Goal: Task Accomplishment & Management: Manage account settings

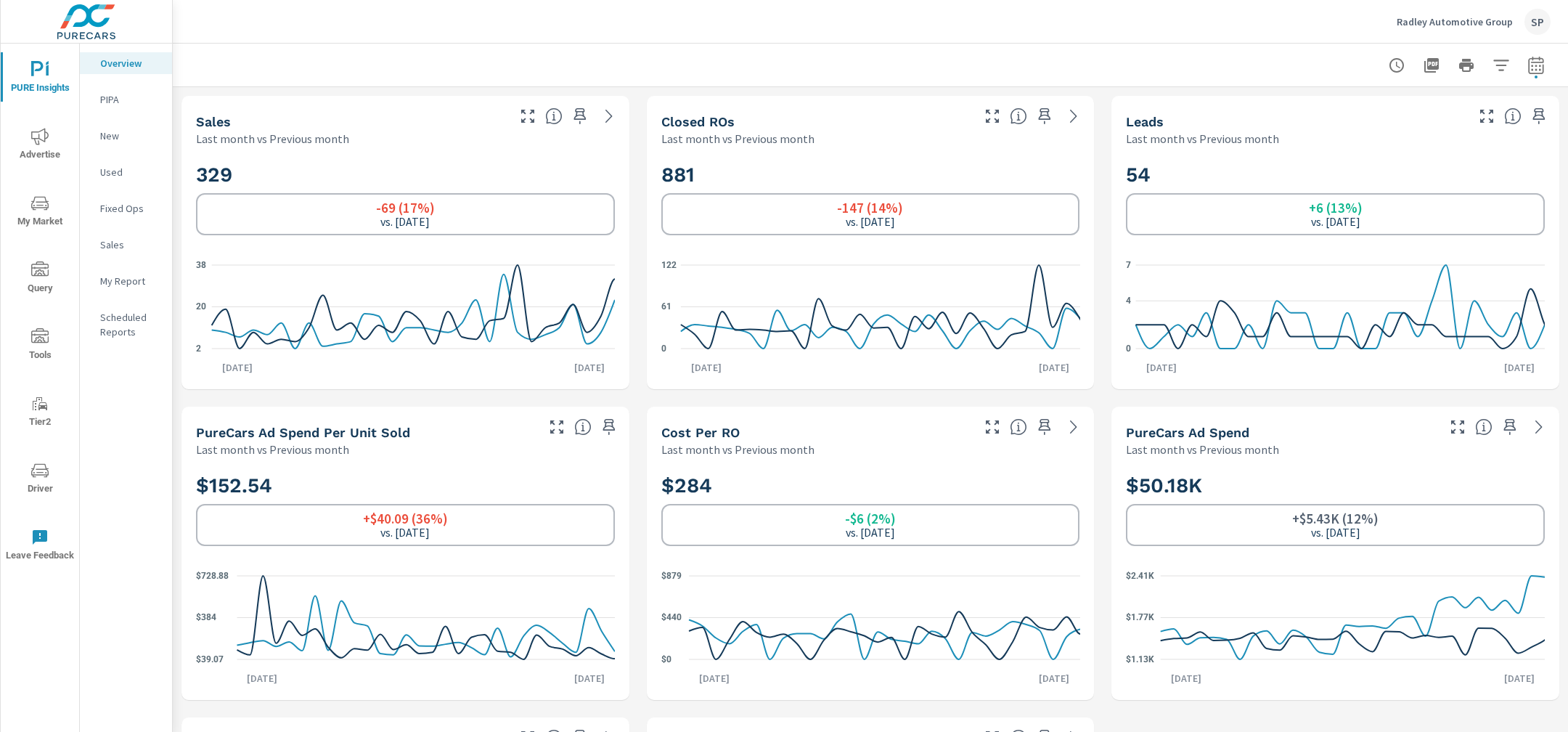
click at [1450, 17] on p "Radley Automotive Group" at bounding box center [1455, 21] width 116 height 13
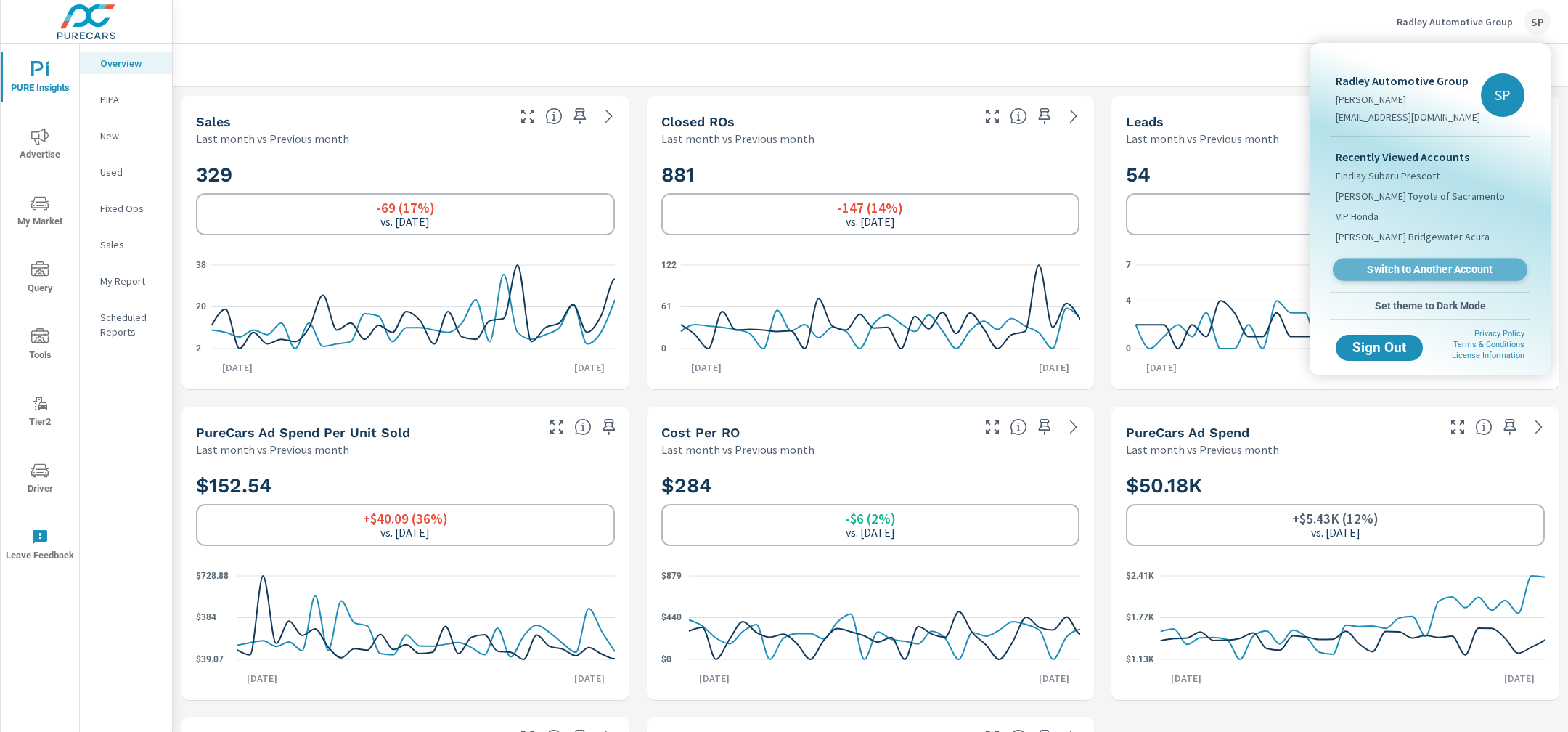
click at [1407, 268] on span "Switch to Another Account" at bounding box center [1429, 269] width 178 height 13
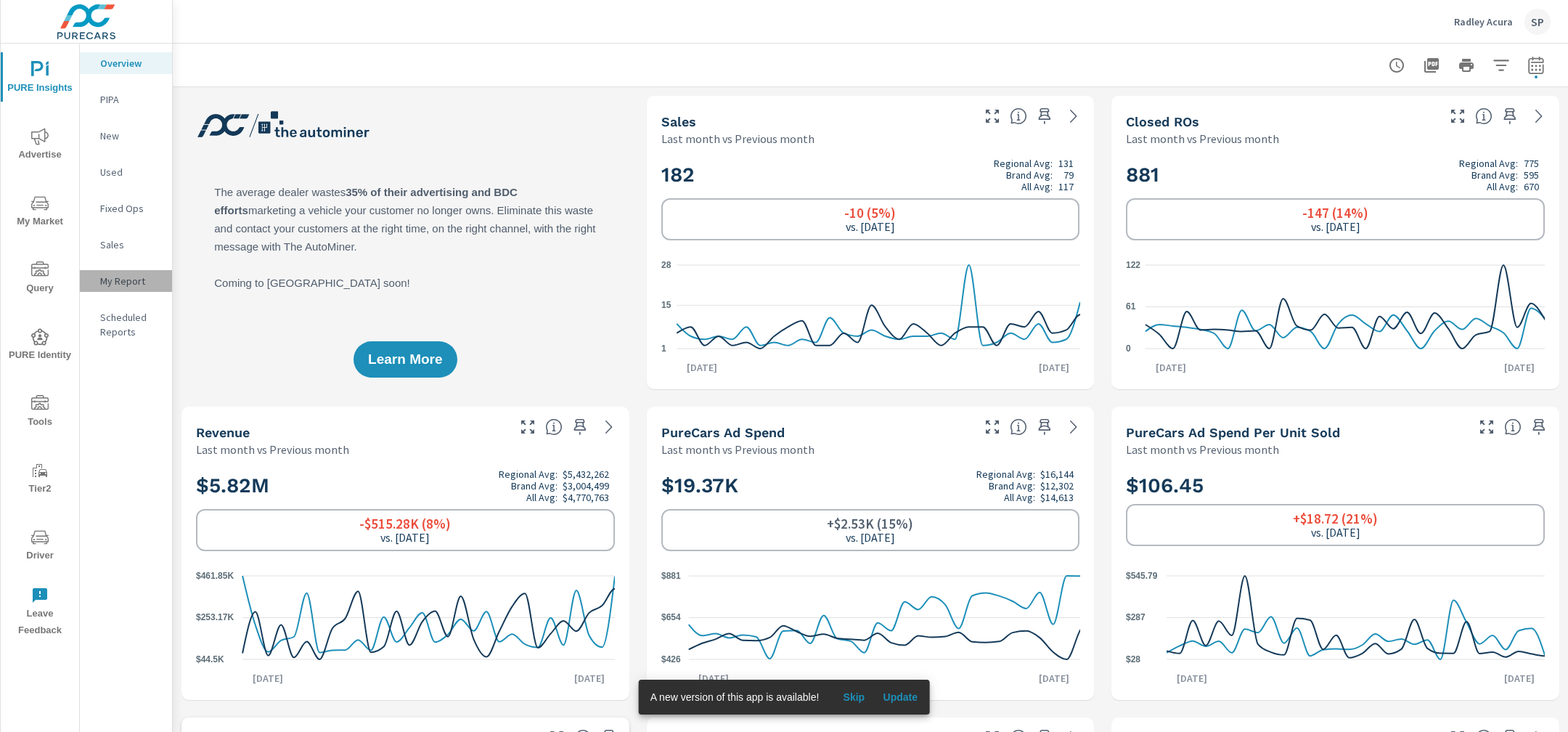
click at [117, 279] on p "My Report" at bounding box center [130, 281] width 60 height 14
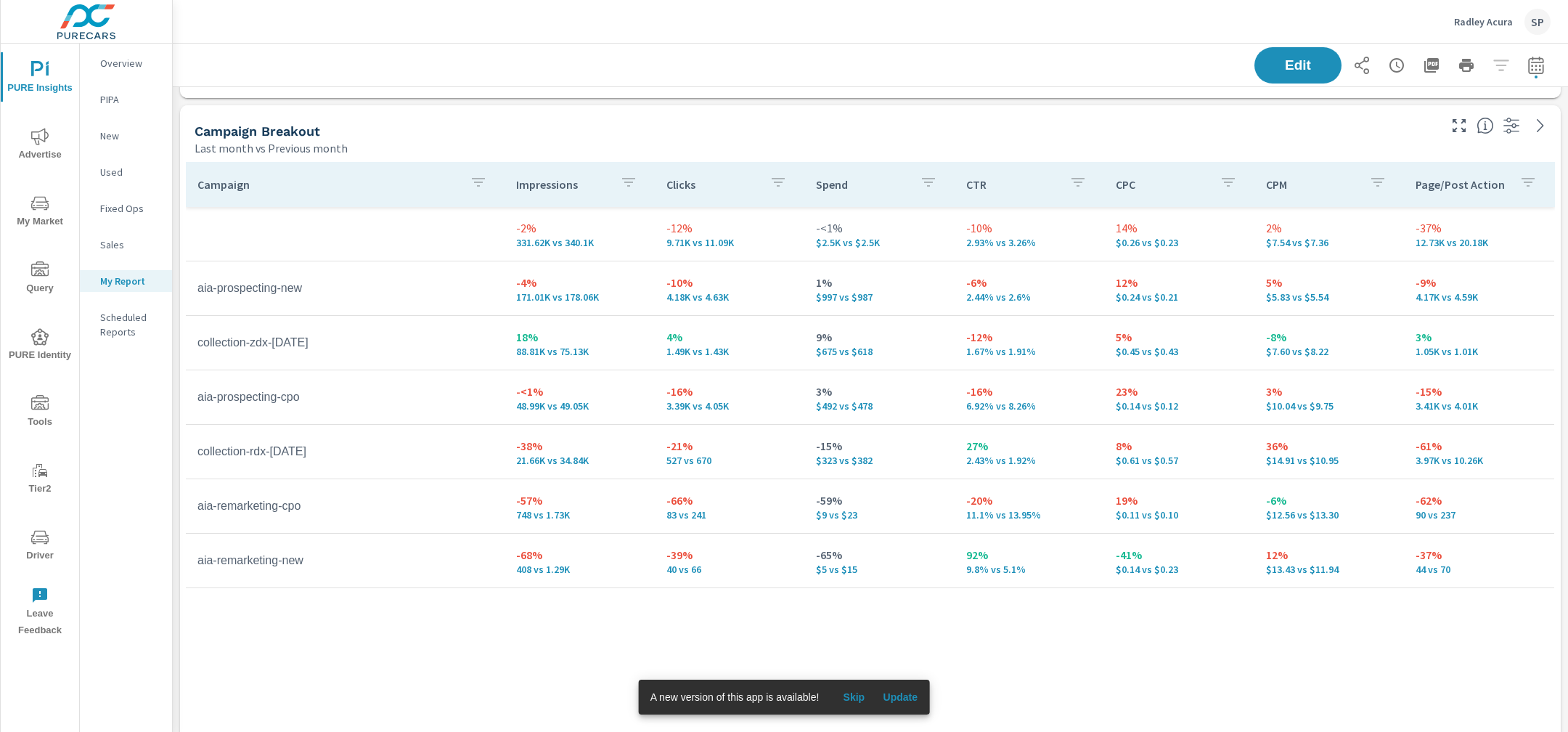
scroll to position [3338, 0]
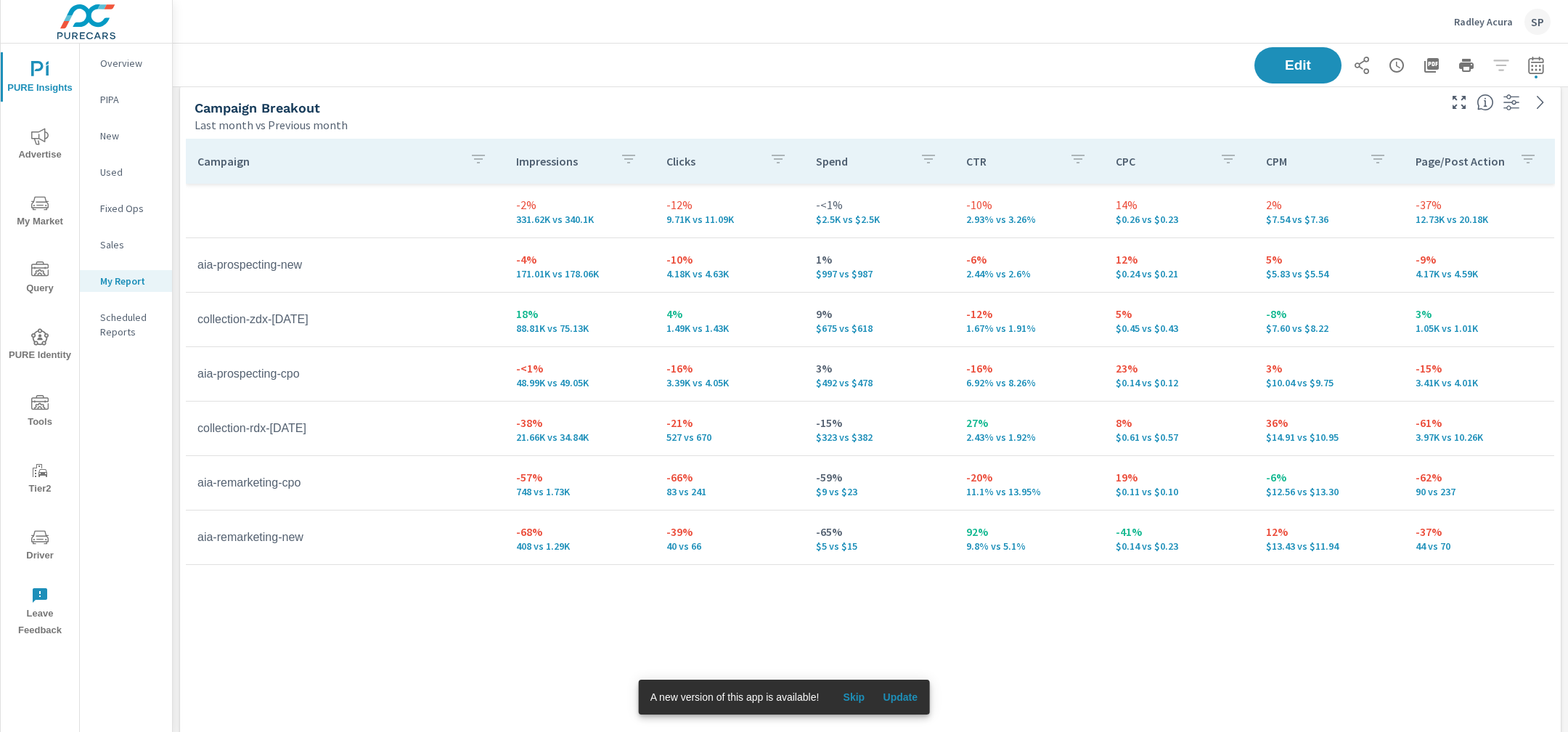
scroll to position [3358, 0]
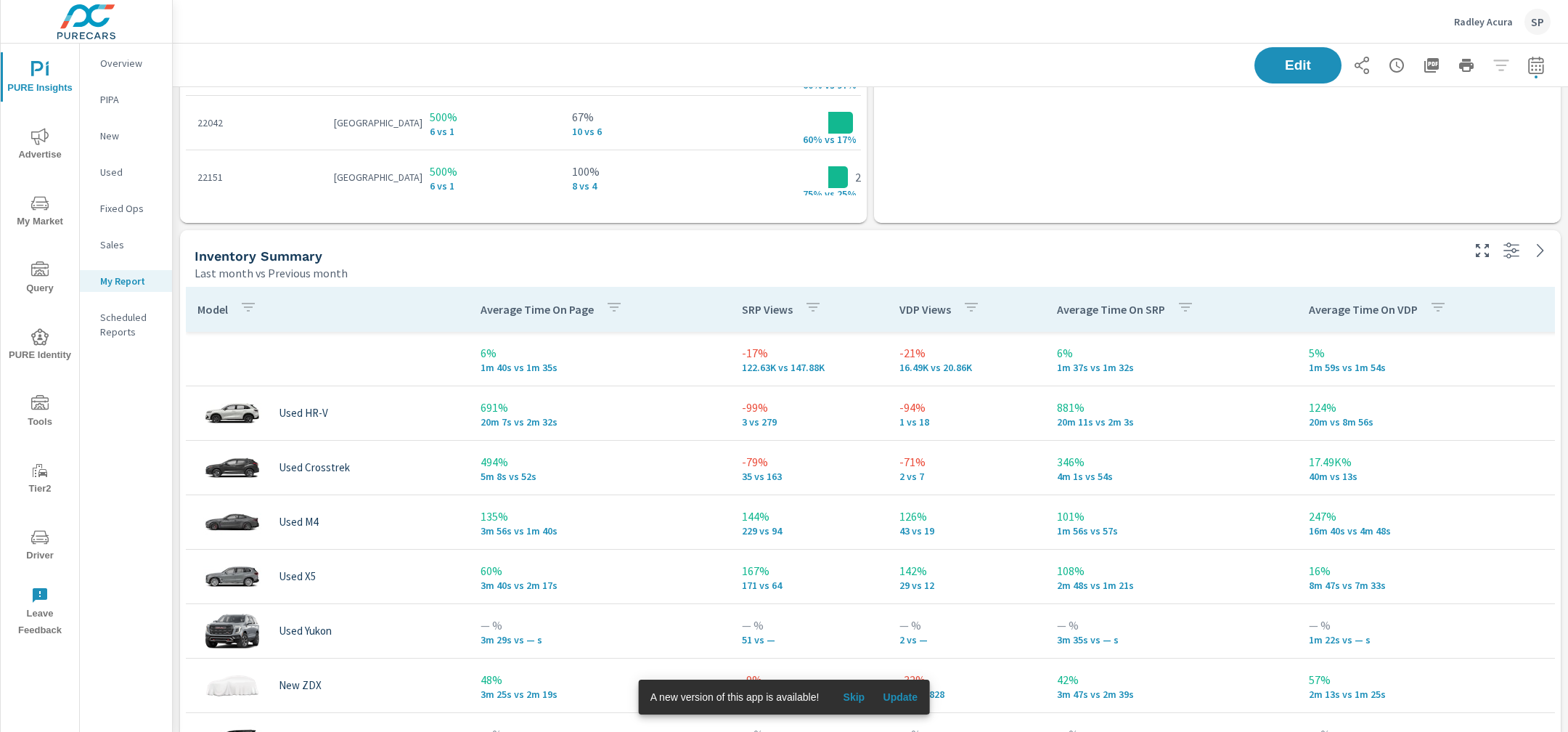
scroll to position [5545, 0]
click at [1434, 67] on icon "button" at bounding box center [1432, 65] width 14 height 14
click at [853, 699] on span "Skip" at bounding box center [854, 697] width 35 height 13
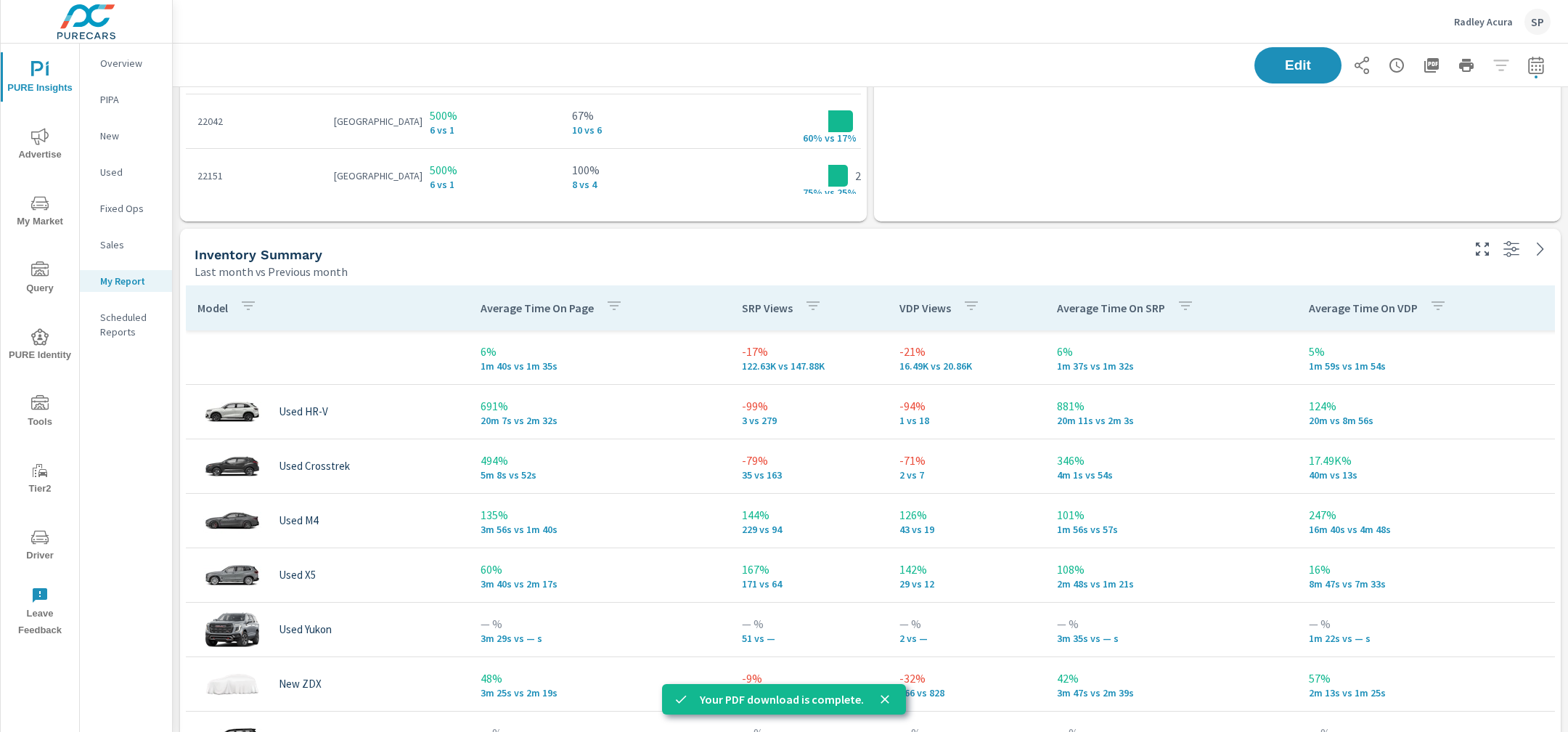
click at [1486, 20] on p "Radley Acura" at bounding box center [1483, 21] width 59 height 13
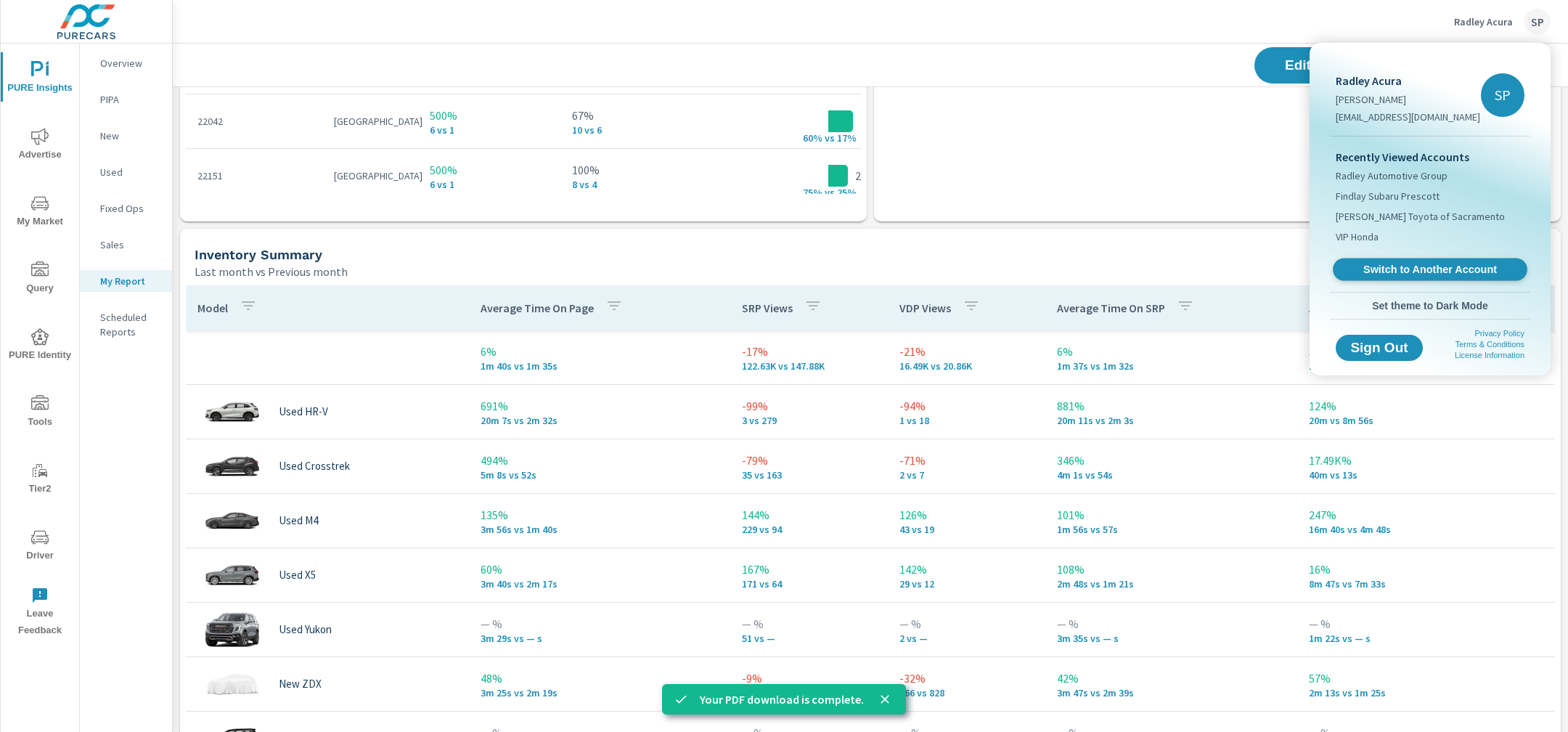
click at [1392, 265] on span "Switch to Another Account" at bounding box center [1429, 269] width 178 height 13
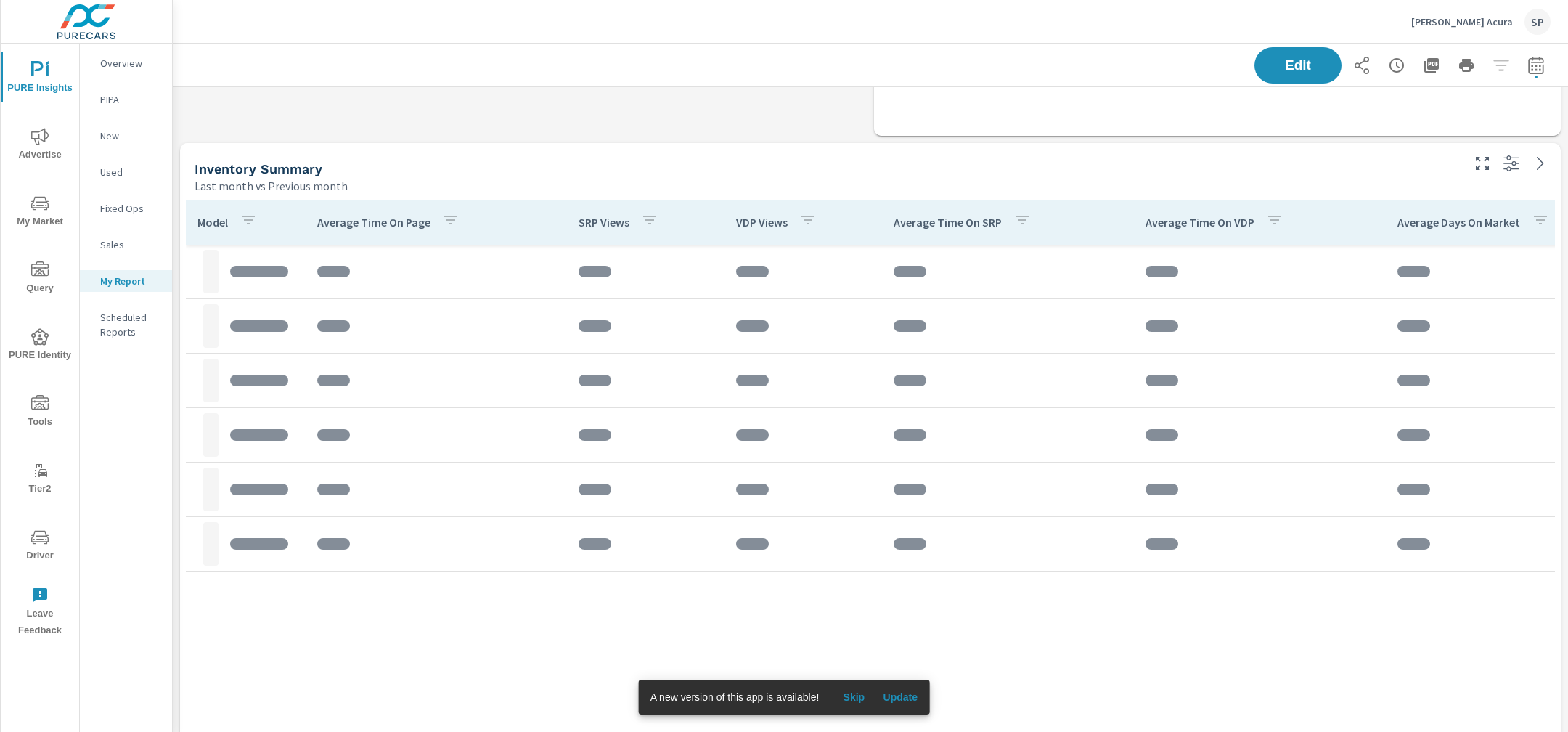
scroll to position [6211, 0]
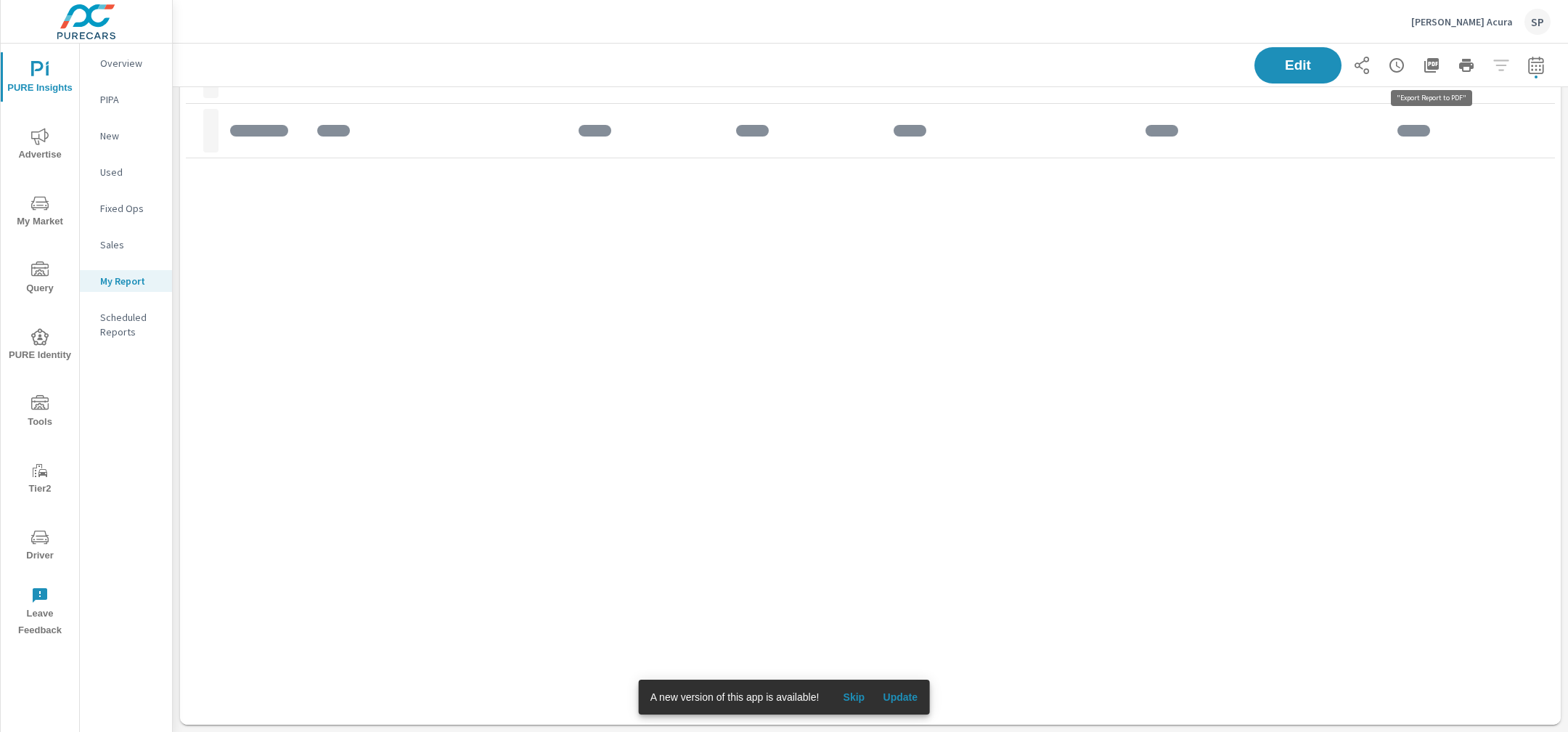
click at [1436, 64] on icon "button" at bounding box center [1432, 65] width 14 height 14
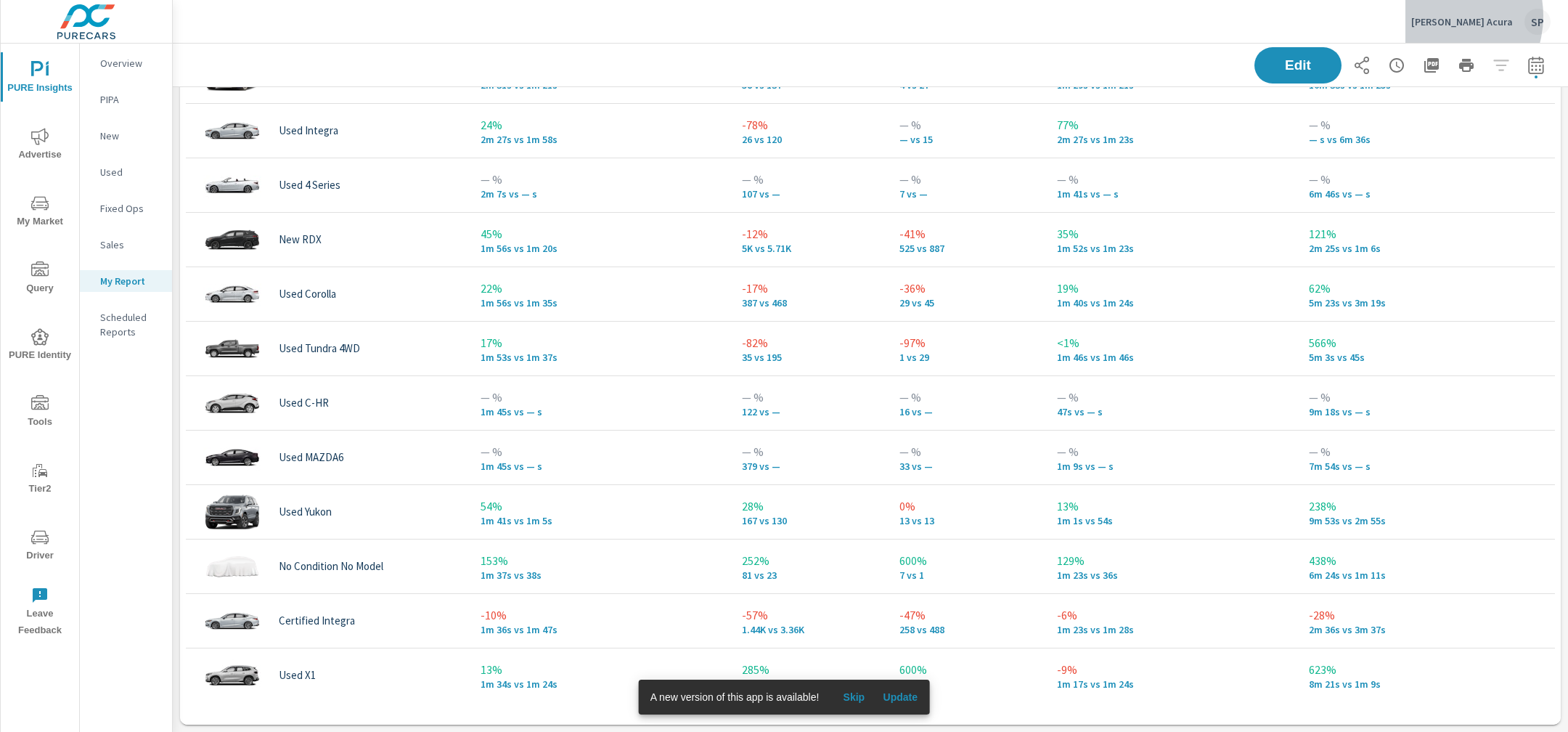
click at [1453, 16] on p "[PERSON_NAME] Acura" at bounding box center [1462, 21] width 102 height 13
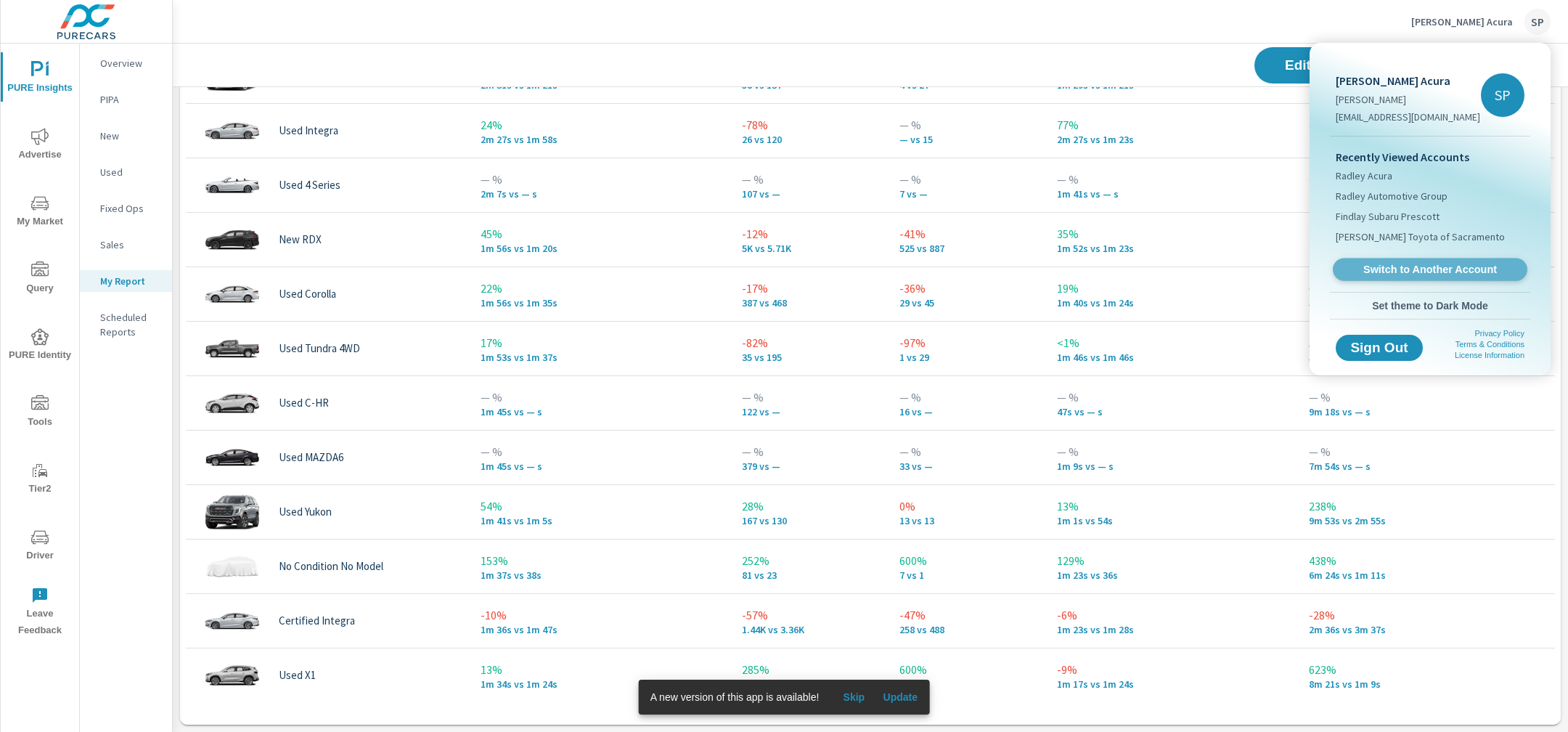
click at [1419, 268] on span "Switch to Another Account" at bounding box center [1429, 269] width 178 height 13
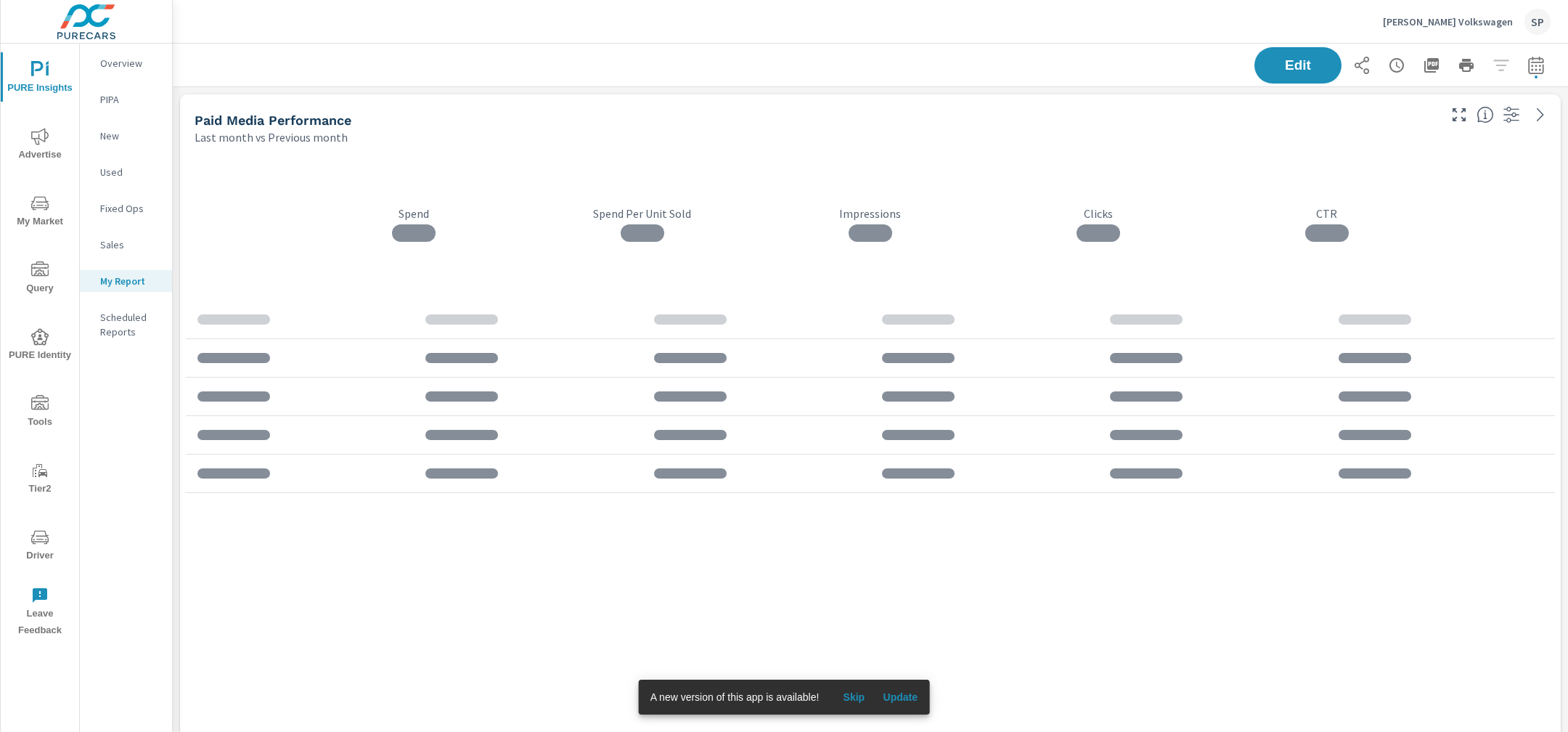
scroll to position [6355, 1396]
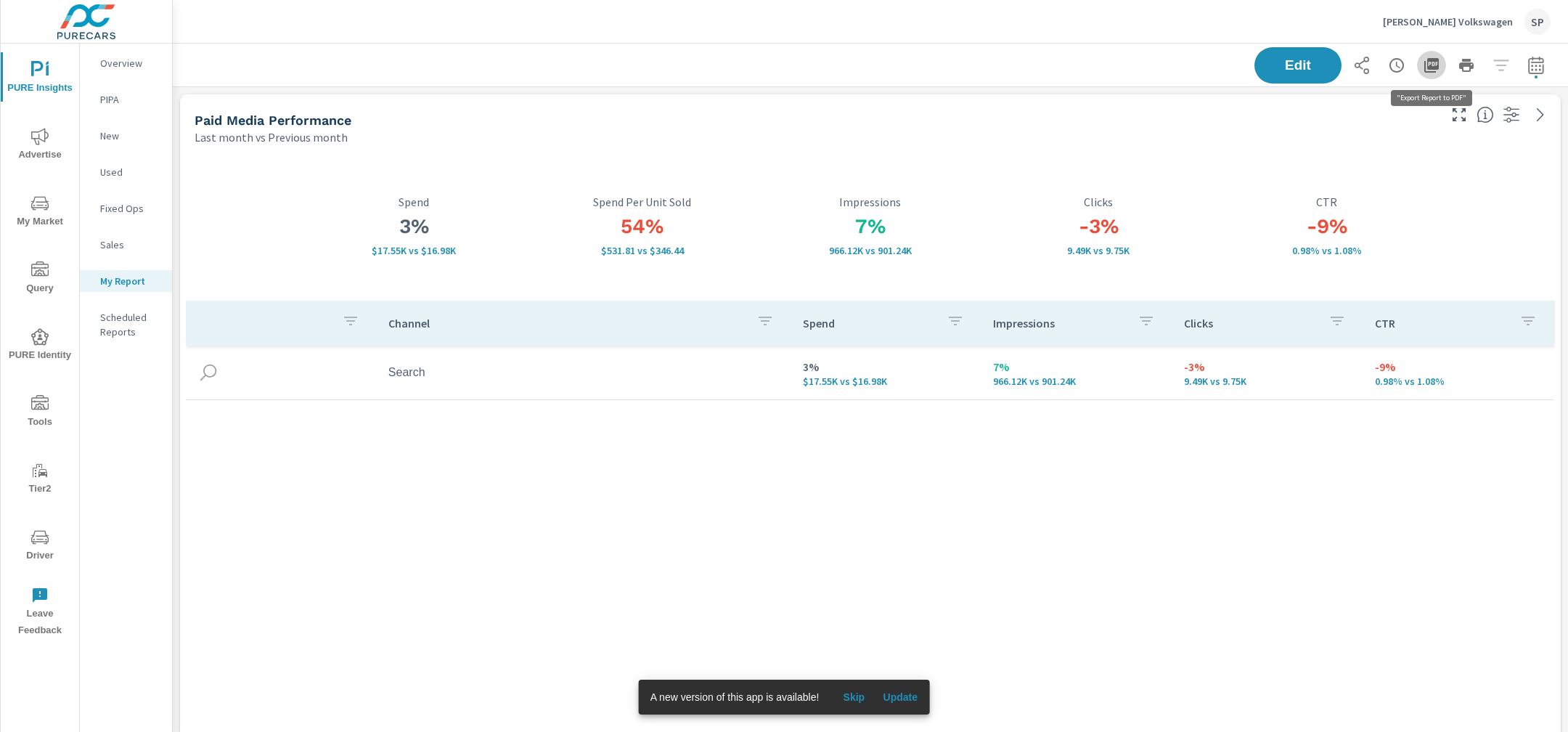
click at [1434, 68] on icon "button" at bounding box center [1432, 65] width 14 height 14
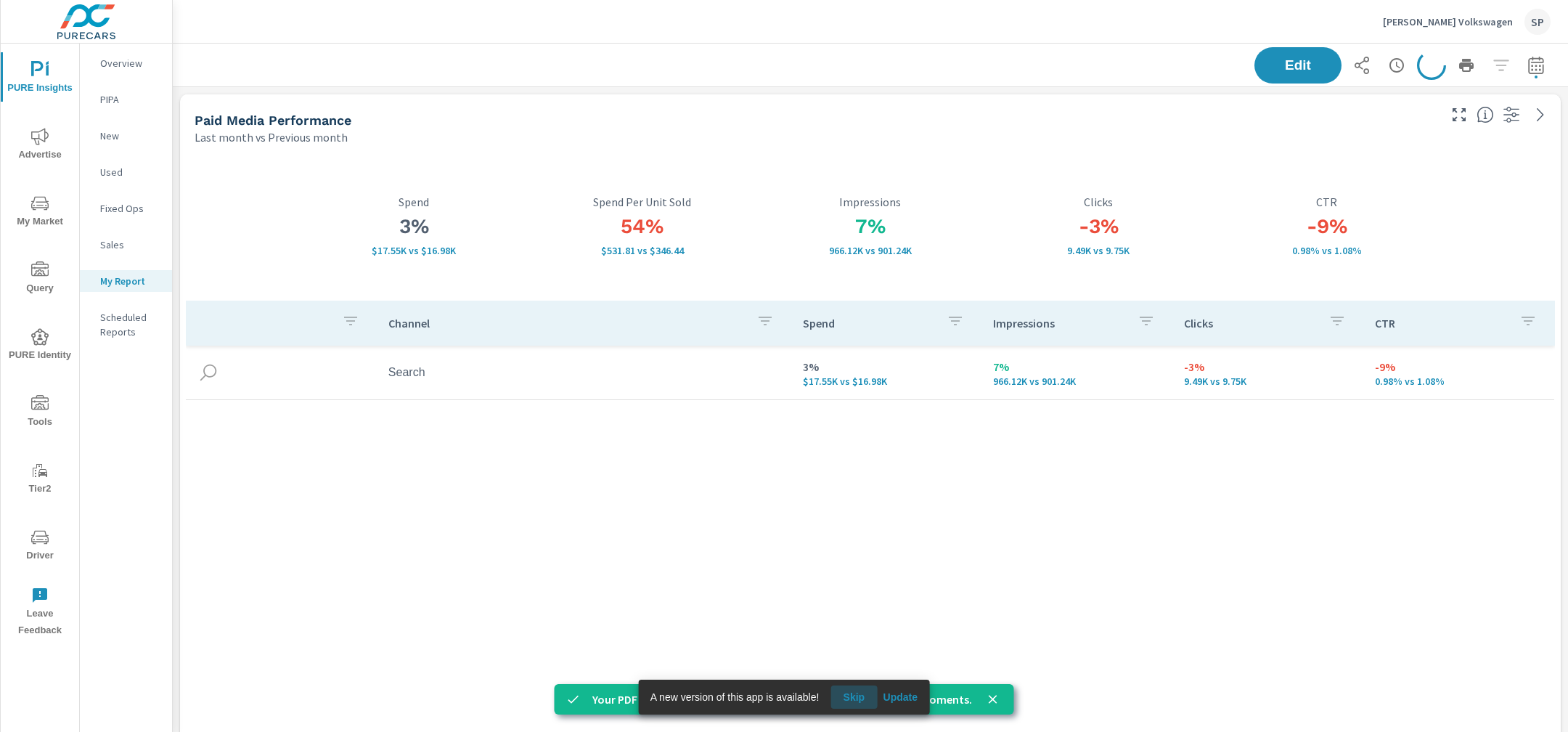
click at [850, 698] on span "Skip" at bounding box center [854, 697] width 35 height 13
